Goal: Check status

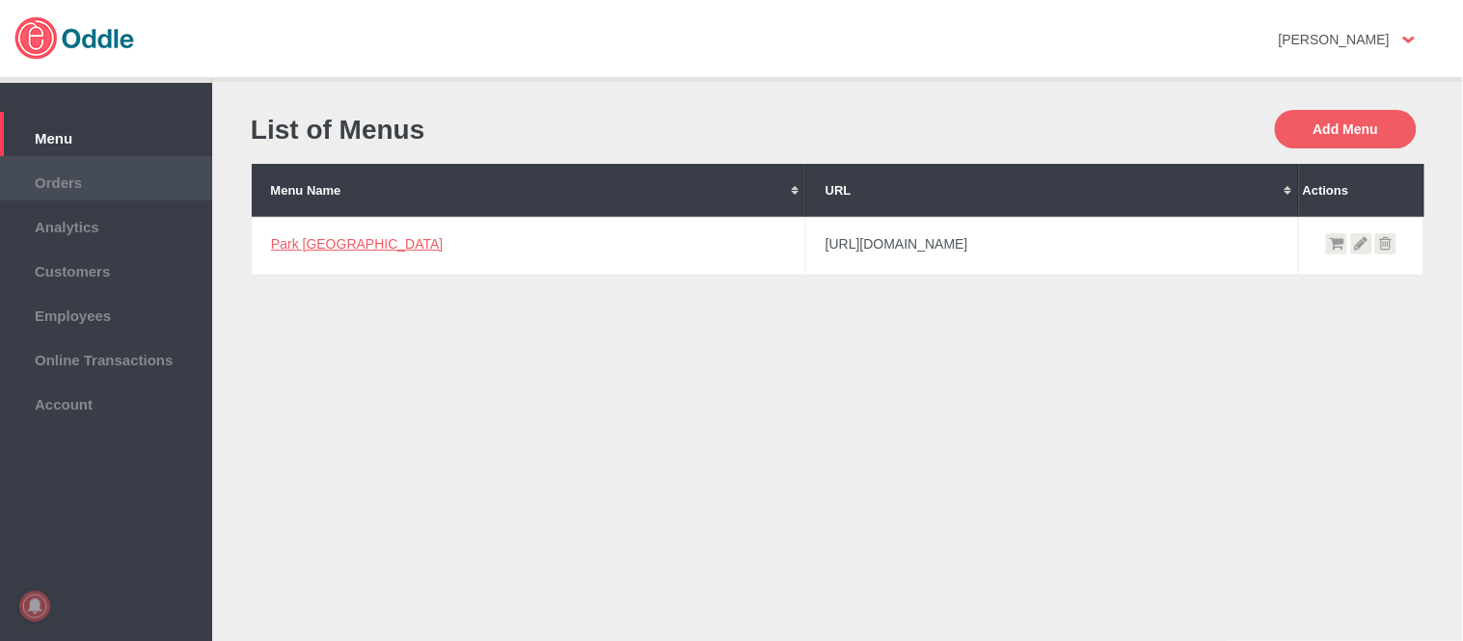
click at [95, 175] on span "Orders" at bounding box center [106, 180] width 193 height 21
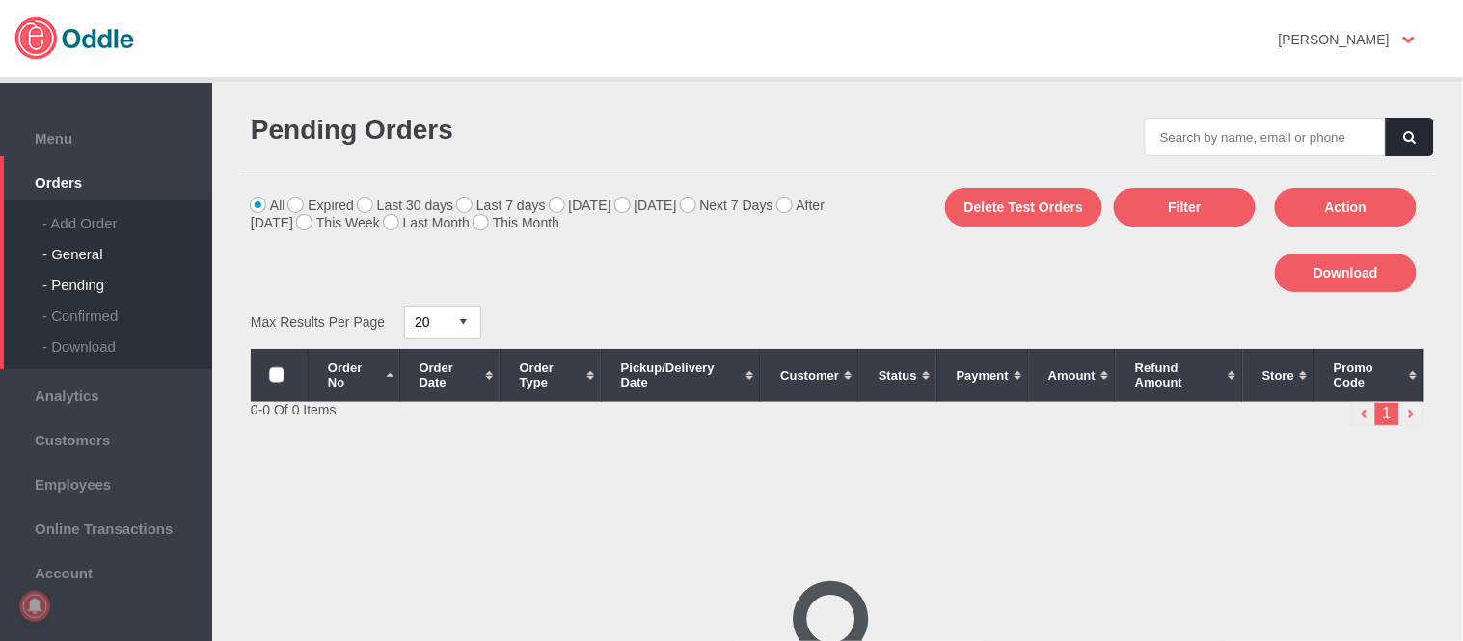
click at [110, 249] on div "- General" at bounding box center [127, 246] width 170 height 31
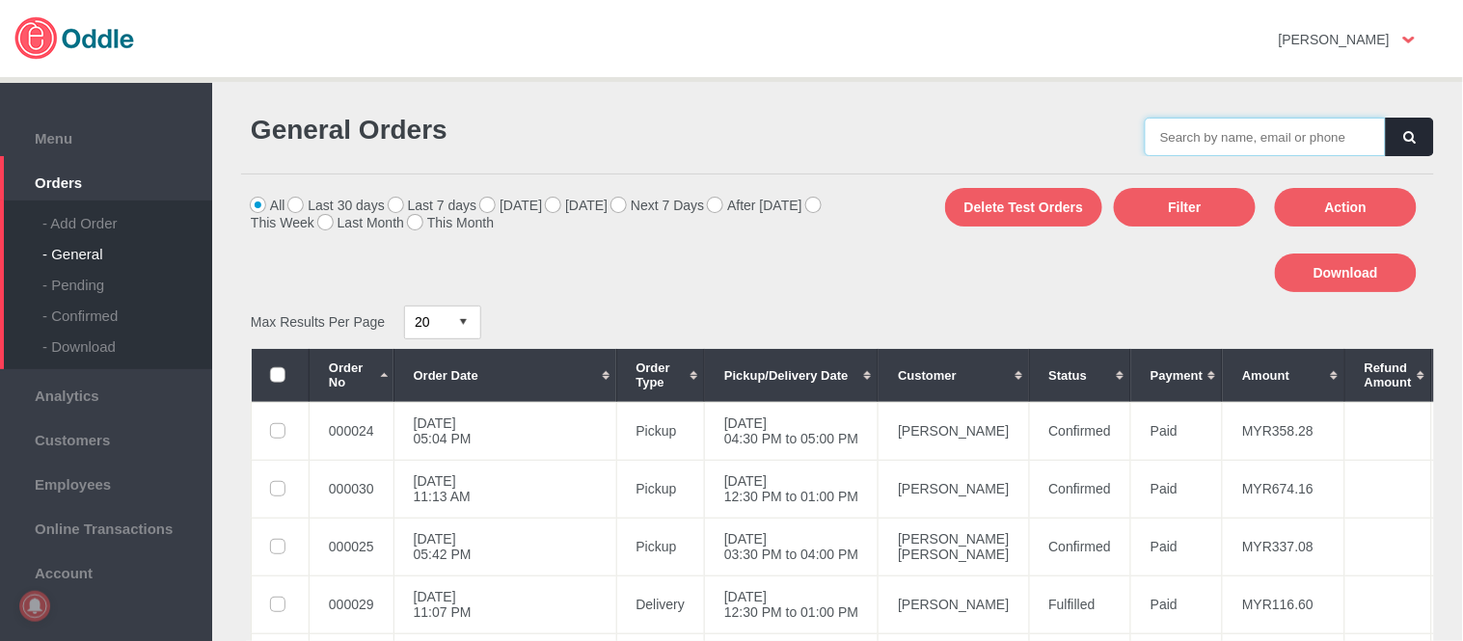
click at [1292, 139] on input "text" at bounding box center [1265, 137] width 241 height 39
type input "000030"
click at [1404, 138] on icon "button" at bounding box center [1410, 137] width 12 height 13
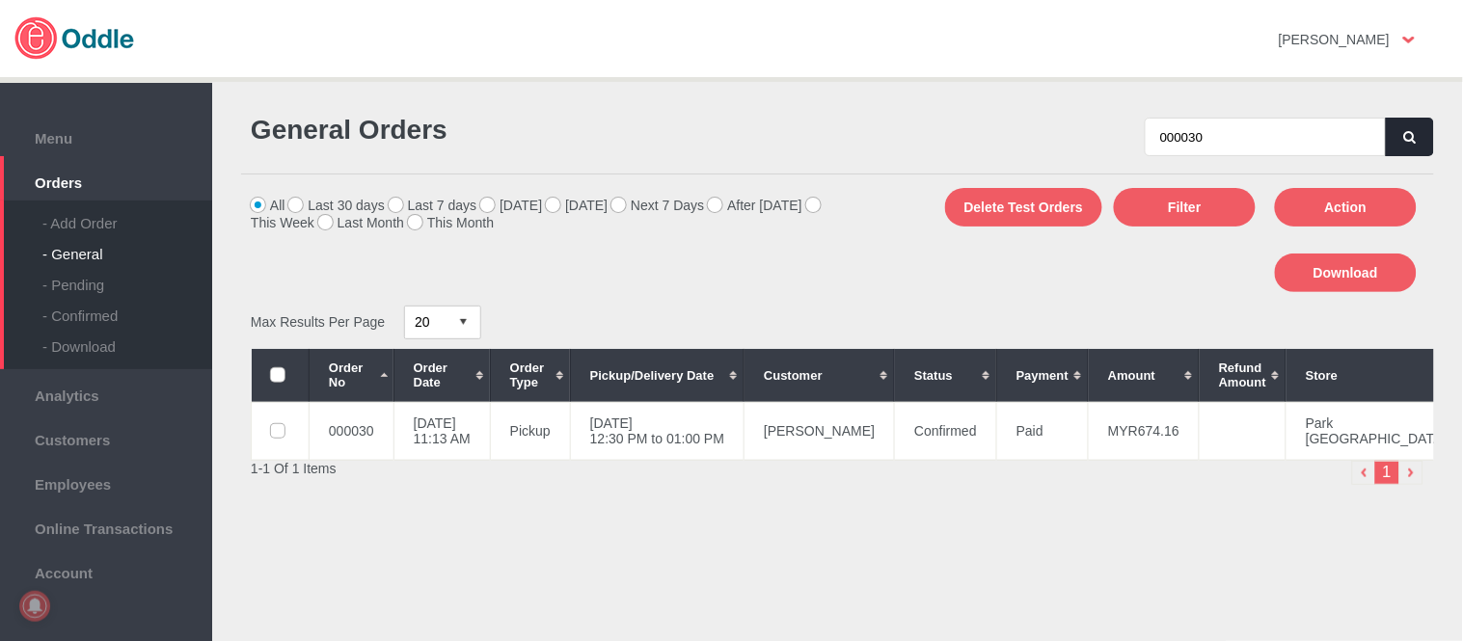
click at [814, 400] on th "Customer" at bounding box center [820, 375] width 150 height 53
click at [736, 434] on td "[DATE] 12:30 PM to 01:00 PM" at bounding box center [657, 431] width 174 height 58
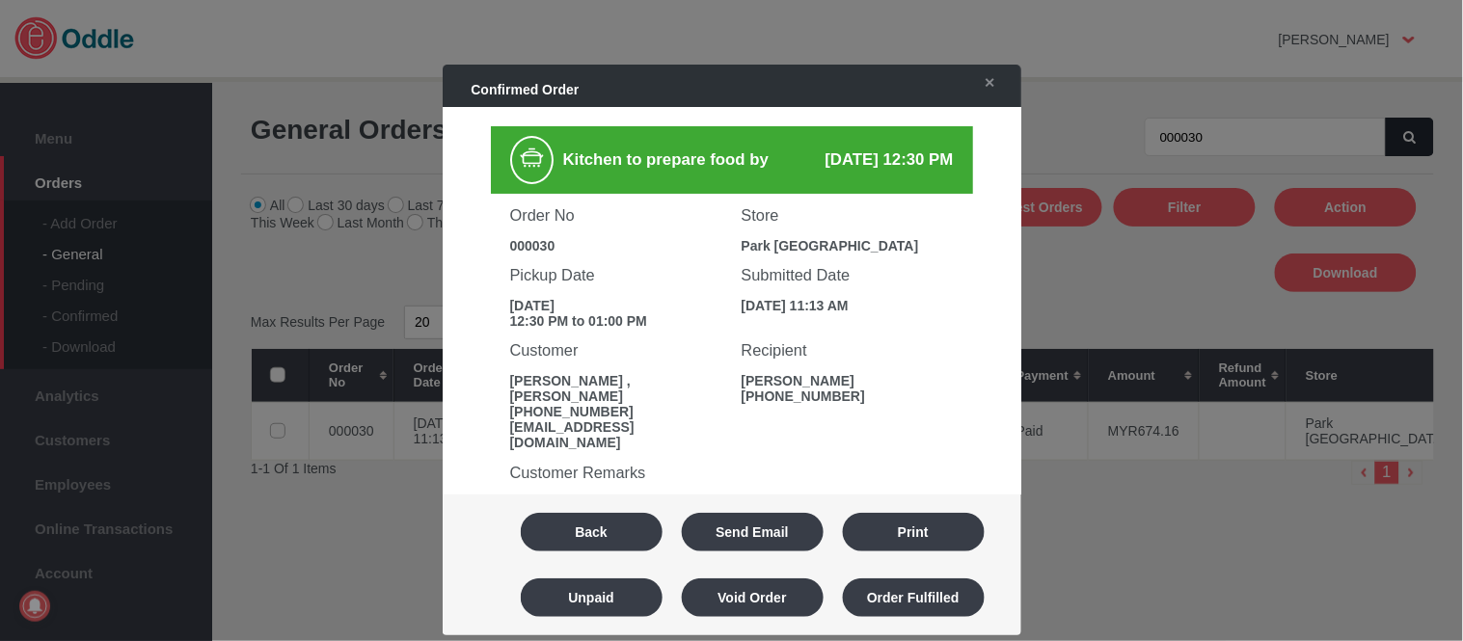
click at [525, 238] on div "000030" at bounding box center [616, 245] width 212 height 15
copy div "000030"
click at [583, 530] on button "Back" at bounding box center [592, 532] width 142 height 39
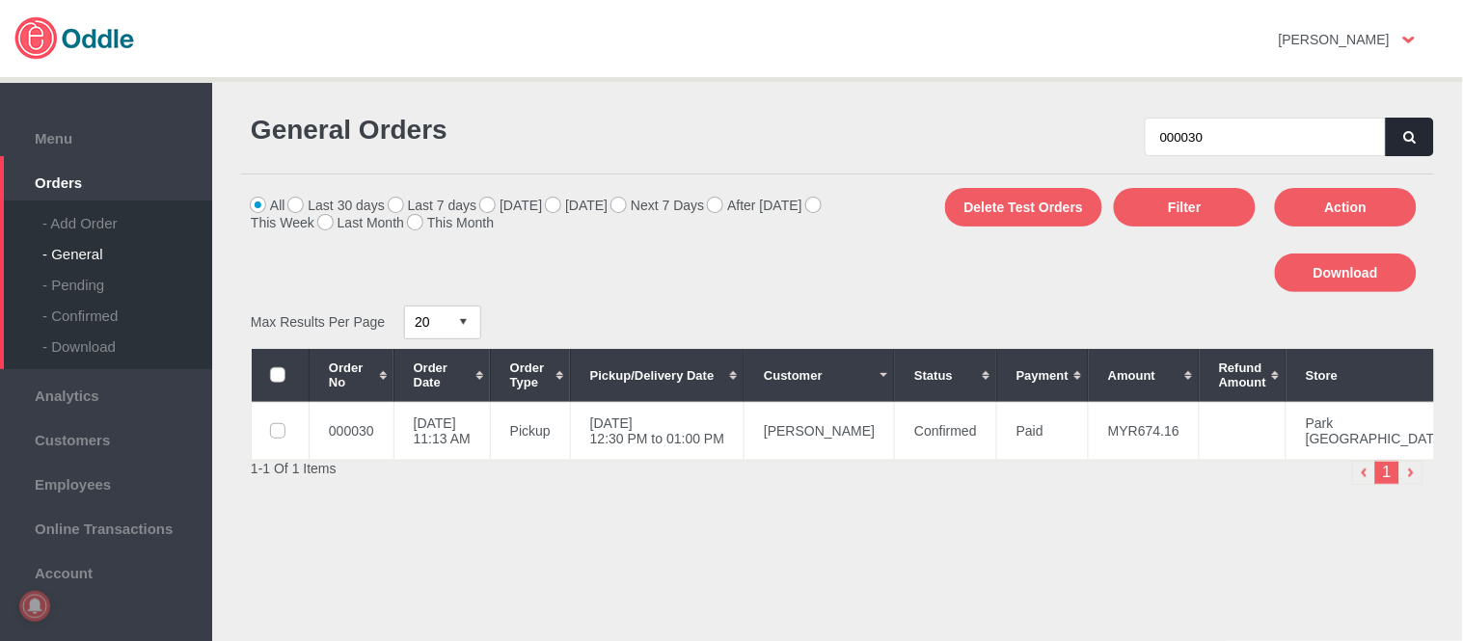
click at [1404, 136] on icon "button" at bounding box center [1410, 137] width 12 height 13
click at [699, 444] on td "[DATE] 12:30 PM to 01:00 PM" at bounding box center [657, 431] width 174 height 58
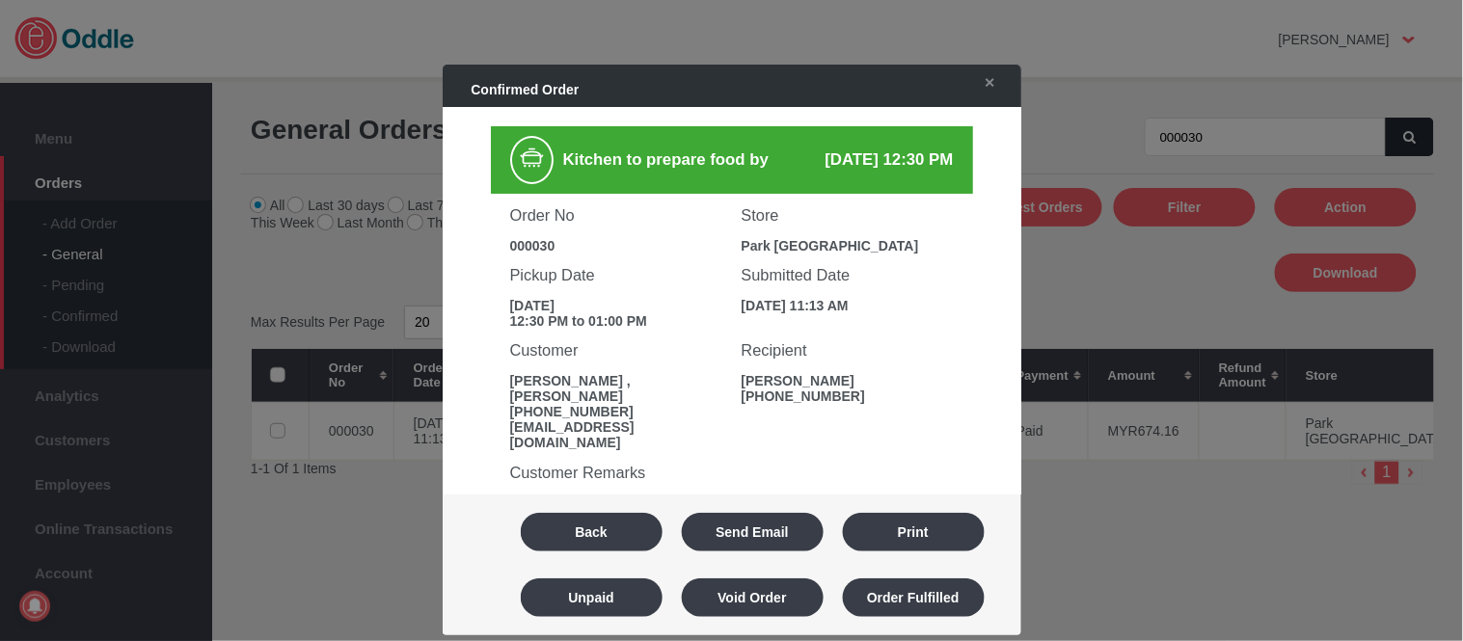
click at [602, 535] on button "Back" at bounding box center [592, 532] width 142 height 39
